Goal: Ask a question

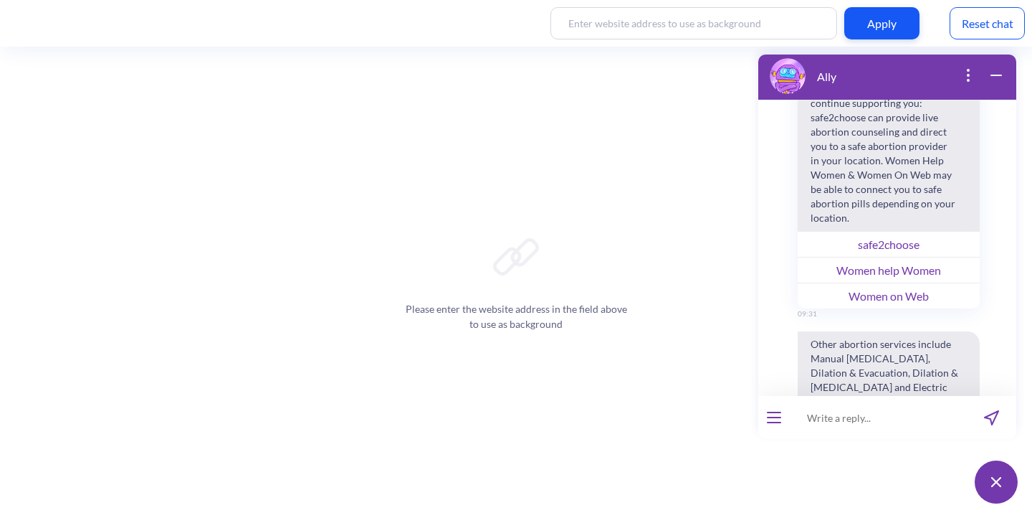
scroll to position [2770, 0]
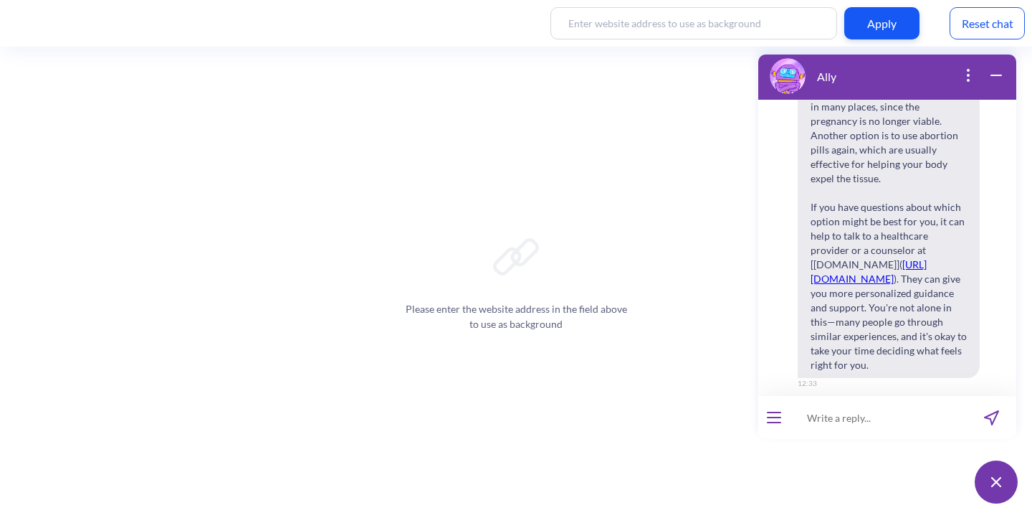
click at [762, 434] on div at bounding box center [774, 417] width 32 height 43
click at [772, 426] on div at bounding box center [774, 417] width 32 height 43
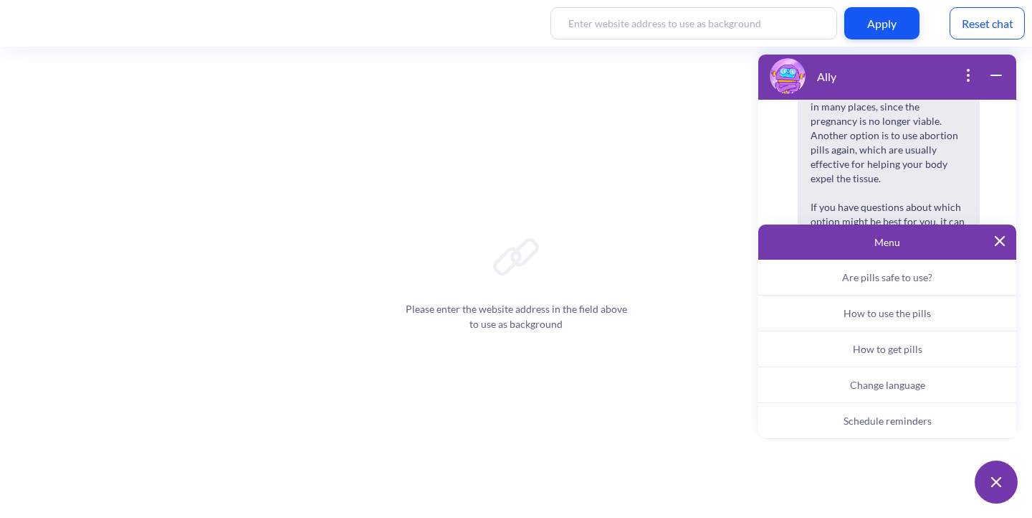
click at [992, 241] on p "Menu" at bounding box center [887, 242] width 235 height 12
click at [963, 76] on icon "open popup" at bounding box center [968, 75] width 17 height 17
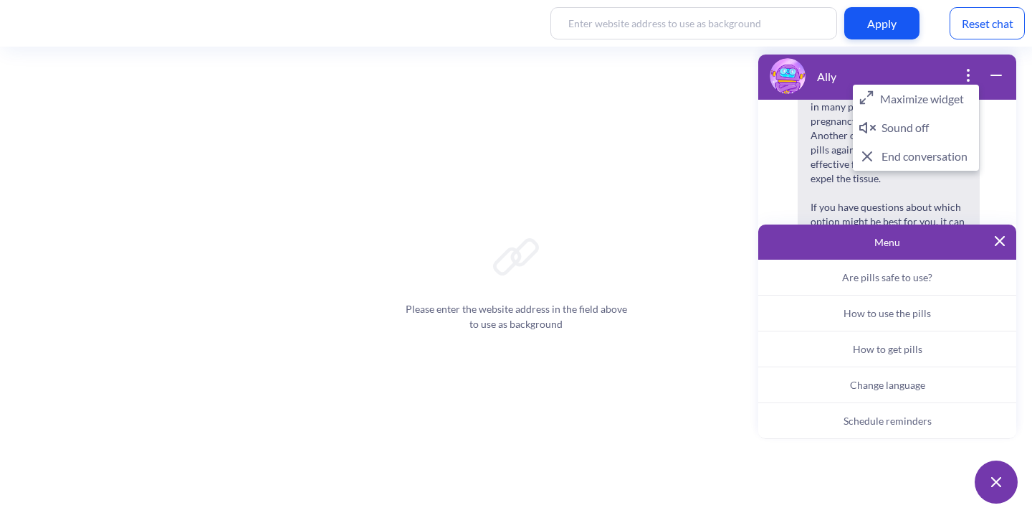
click at [931, 68] on div "Ally" at bounding box center [887, 75] width 258 height 47
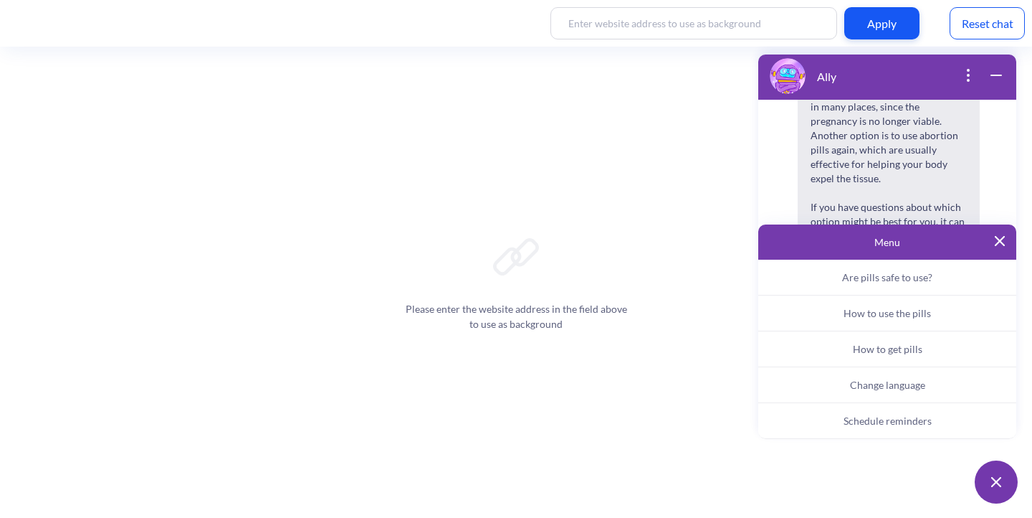
click at [1004, 246] on button at bounding box center [1000, 242] width 10 height 12
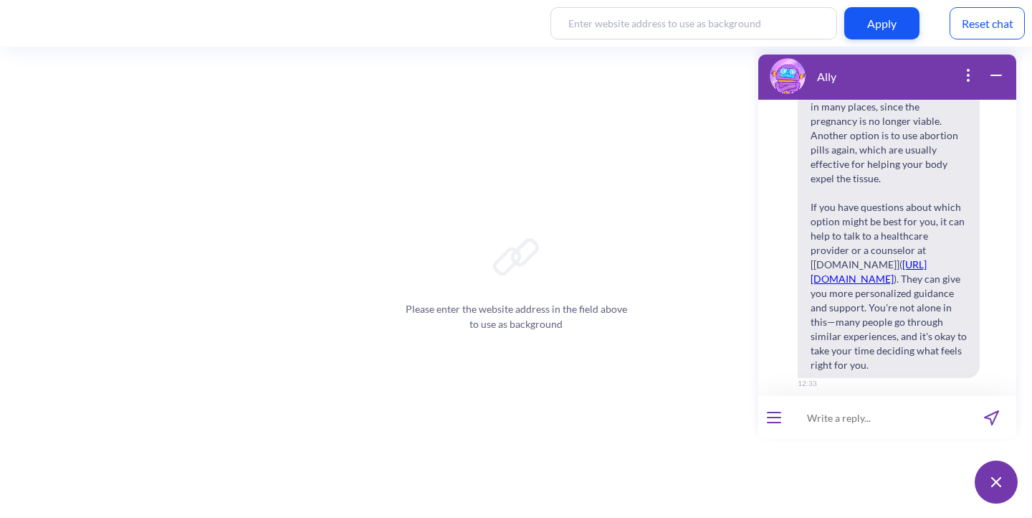
click at [868, 424] on input at bounding box center [878, 417] width 177 height 43
type input "[PERSON_NAME]"
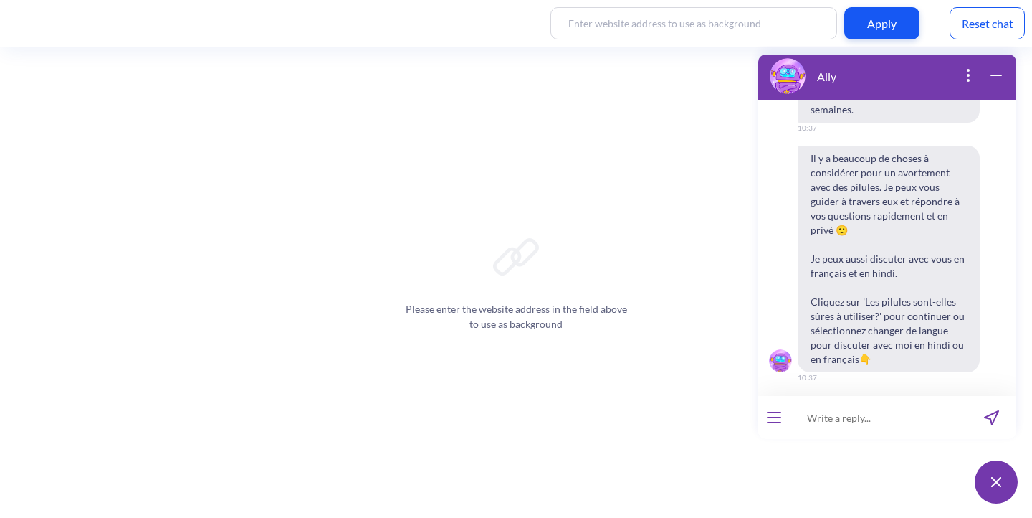
scroll to position [3230, 0]
click at [854, 429] on span "Comment utiliser les pilules?" at bounding box center [889, 434] width 116 height 11
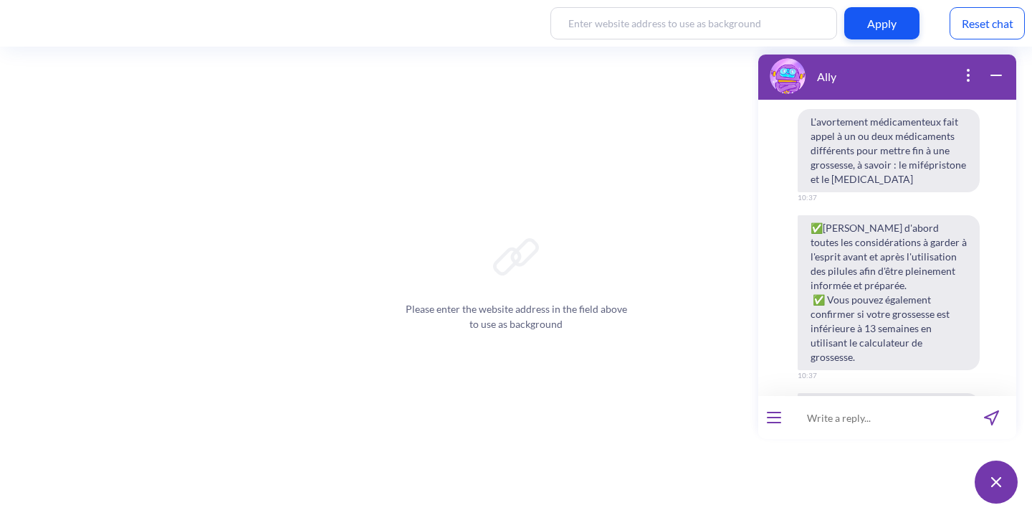
scroll to position [3584, 0]
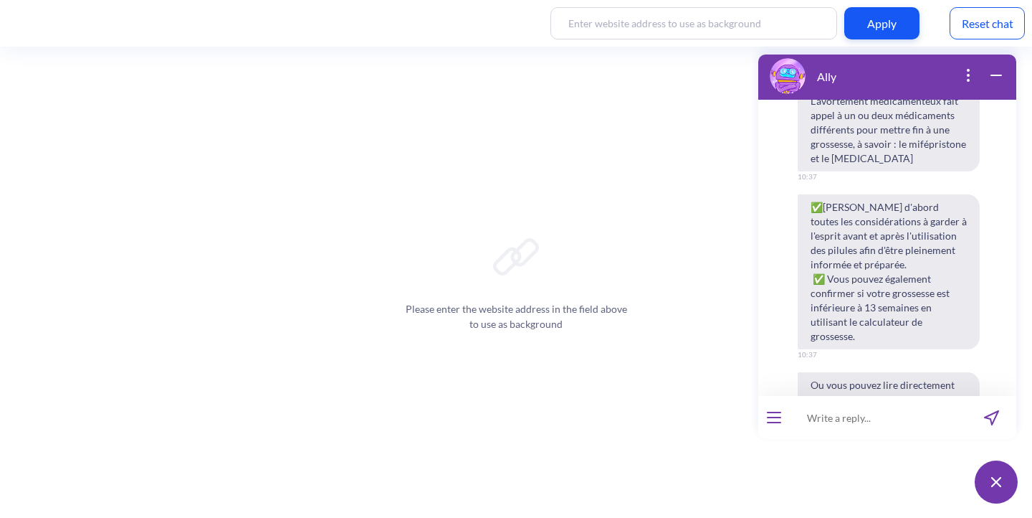
click at [834, 465] on button "Considérations" at bounding box center [824, 477] width 86 height 24
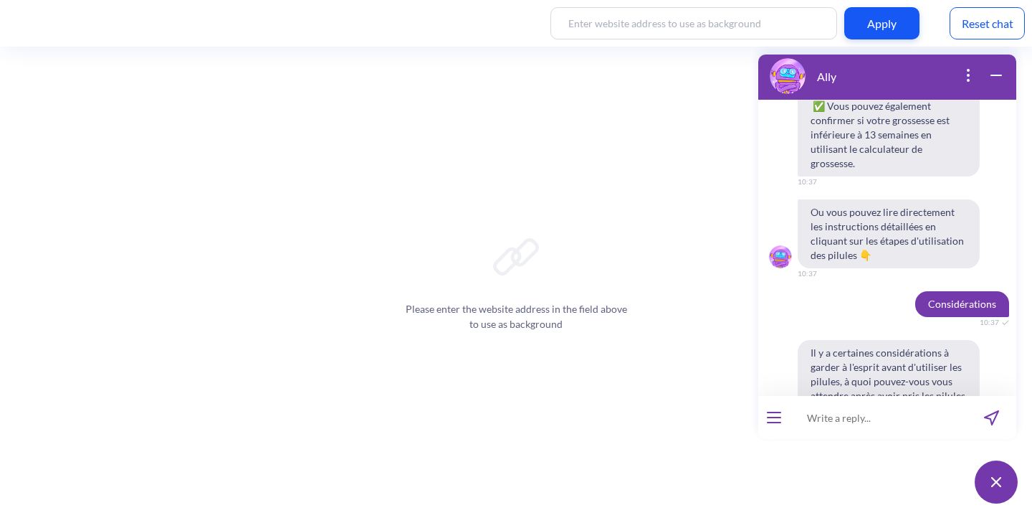
scroll to position [3739, 0]
